Goal: Information Seeking & Learning: Learn about a topic

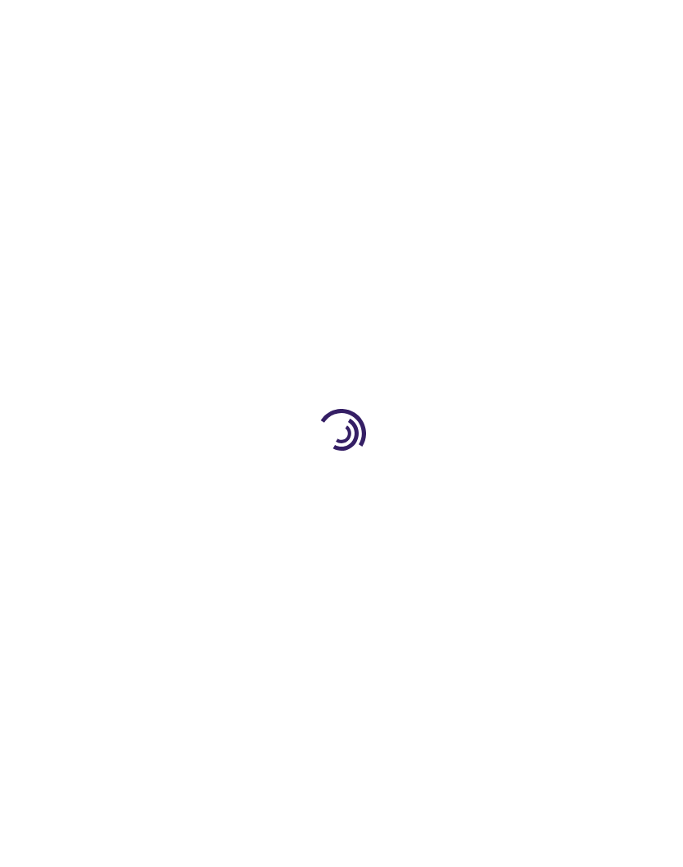
type input "0"
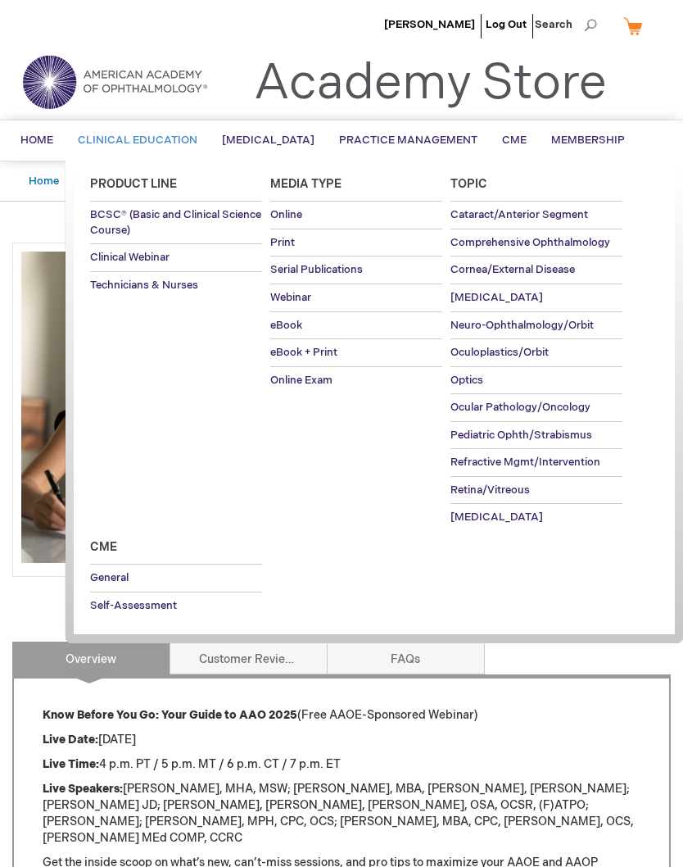
click at [104, 134] on li "Clinical Education Product Line BCSC® (Basic and Clinical Science Course) Clini…" at bounding box center [138, 140] width 144 height 40
click at [300, 321] on span "eBook" at bounding box center [286, 325] width 32 height 13
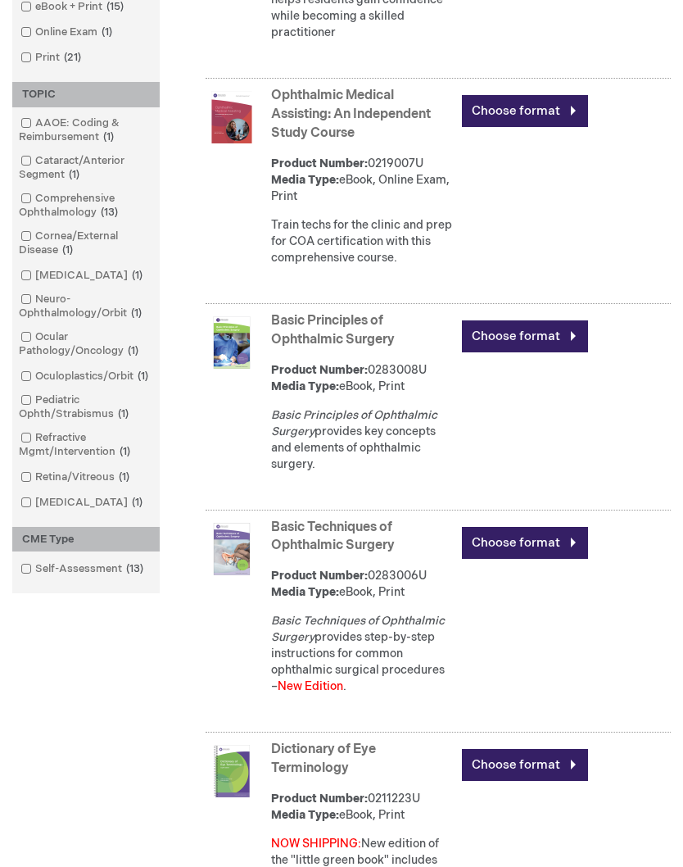
scroll to position [677, 0]
click at [20, 145] on link "AAOE: Coding & Reimbursement 1 item" at bounding box center [85, 130] width 139 height 29
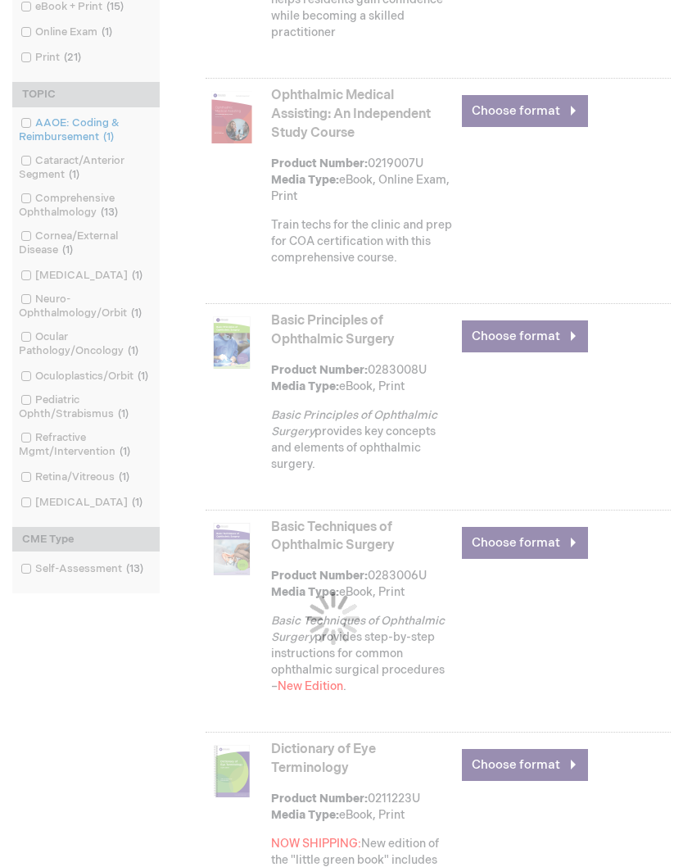
scroll to position [587, 0]
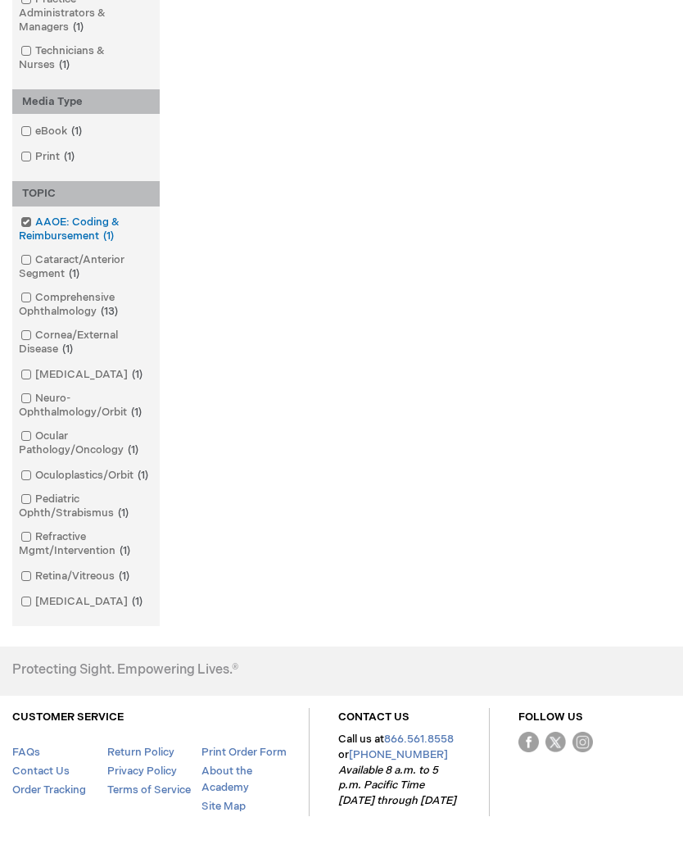
click at [18, 216] on input "checkbox" at bounding box center [19, 220] width 11 height 11
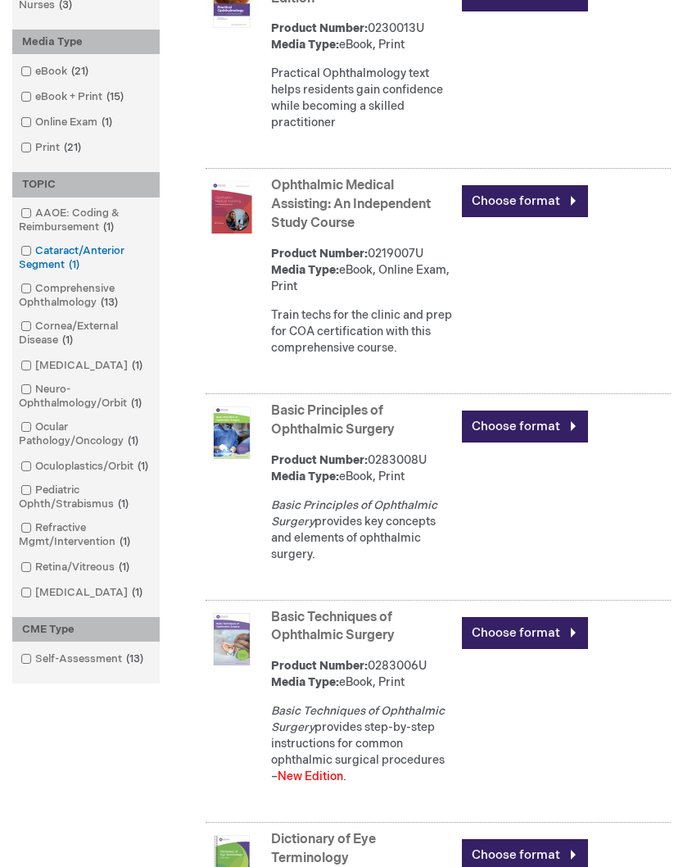
click at [33, 265] on link "Cataract/Anterior Segment 1 item" at bounding box center [85, 257] width 139 height 29
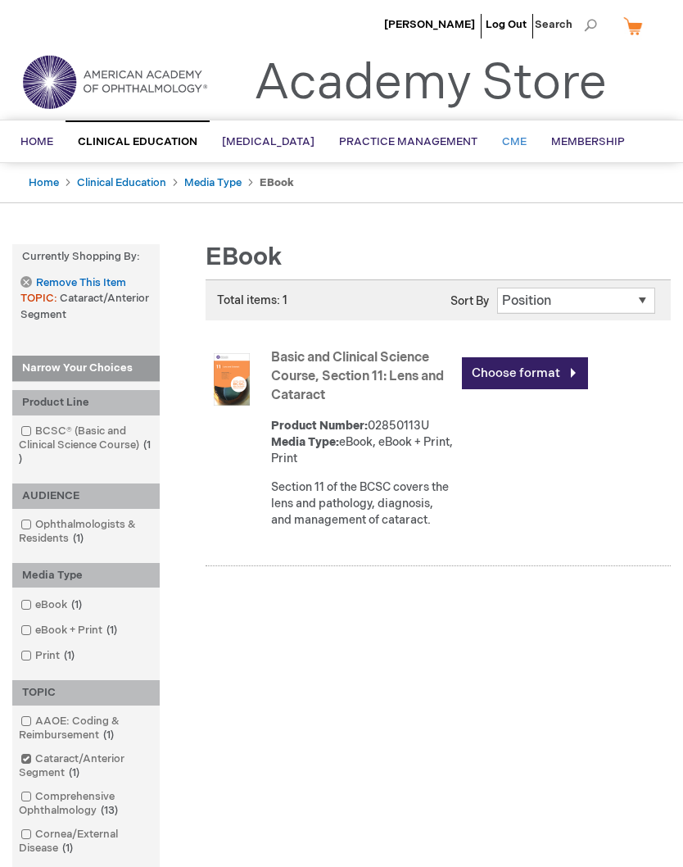
click at [527, 142] on span "CME" at bounding box center [514, 141] width 25 height 13
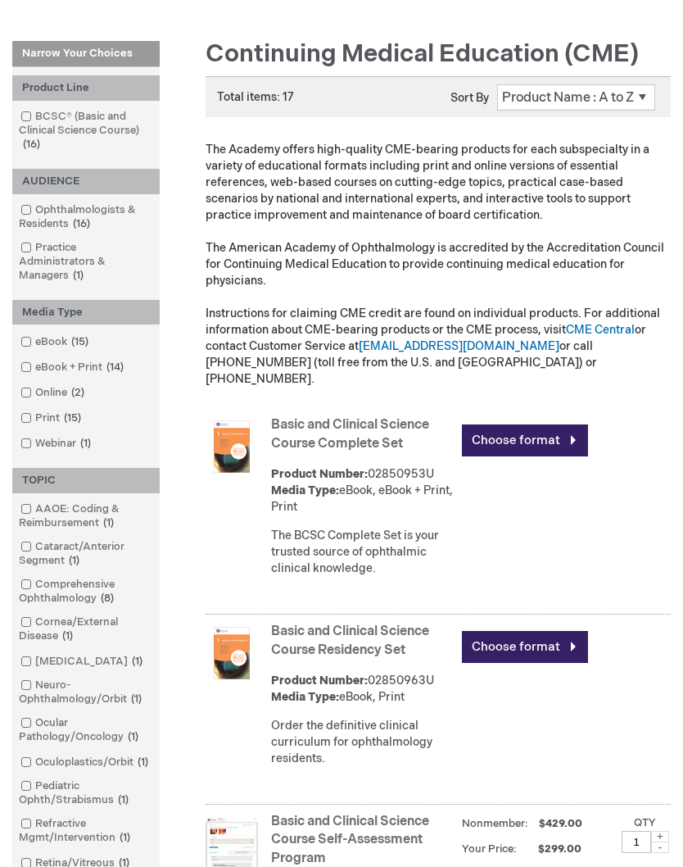
scroll to position [192, 0]
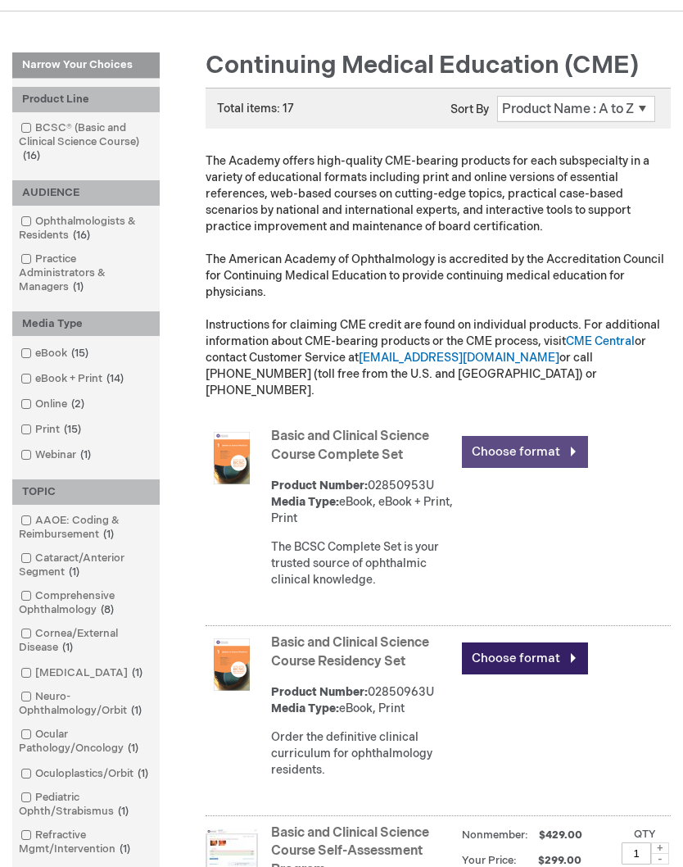
click at [566, 436] on link "Choose format" at bounding box center [525, 452] width 126 height 32
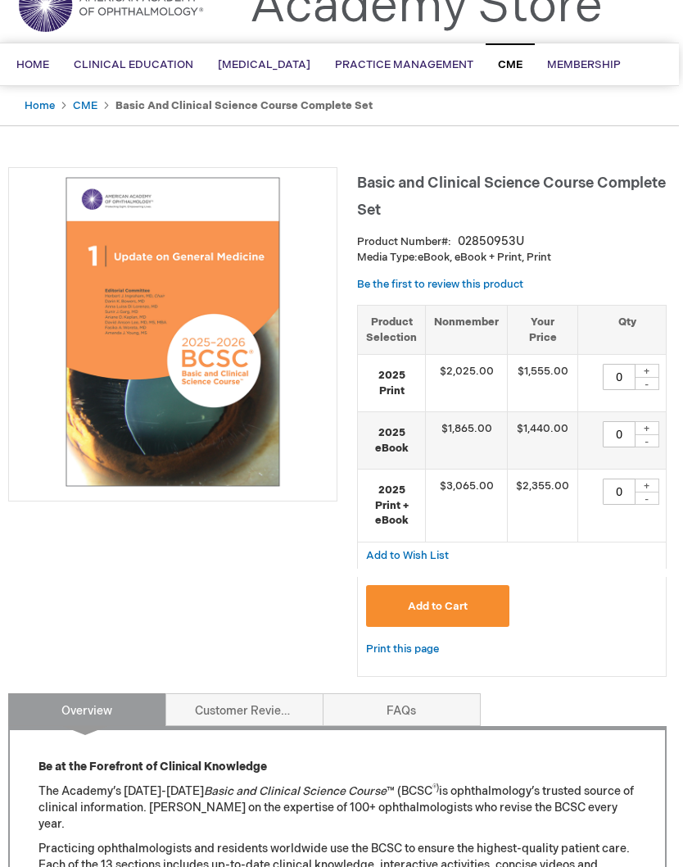
scroll to position [0, 4]
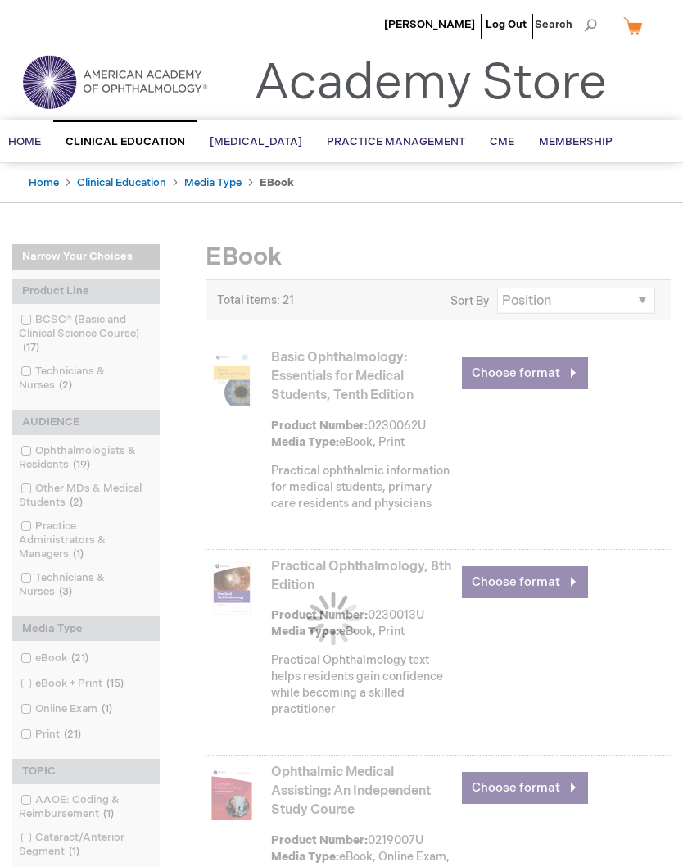
scroll to position [660, 0]
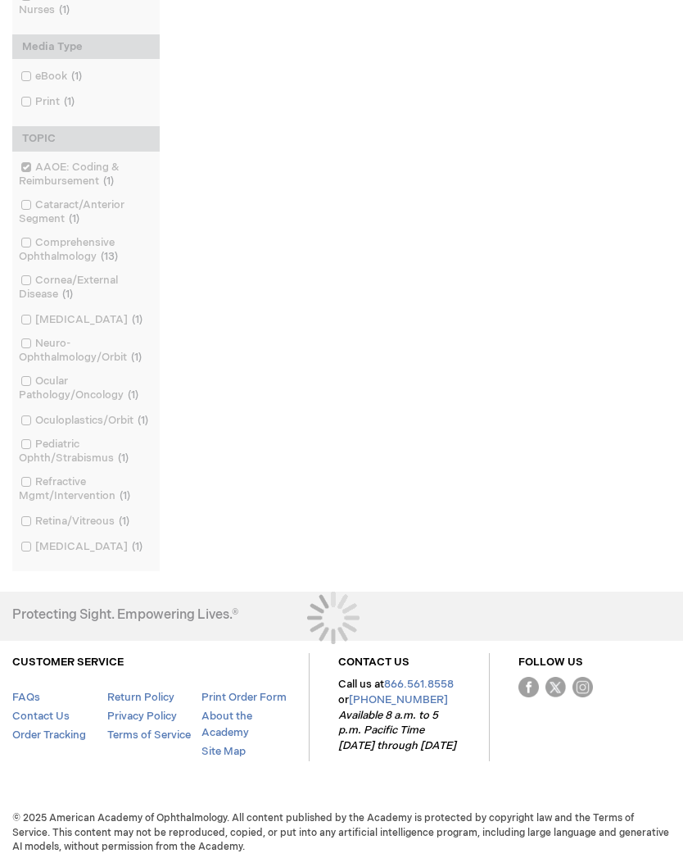
scroll to position [661, 0]
